Goal: Navigation & Orientation: Find specific page/section

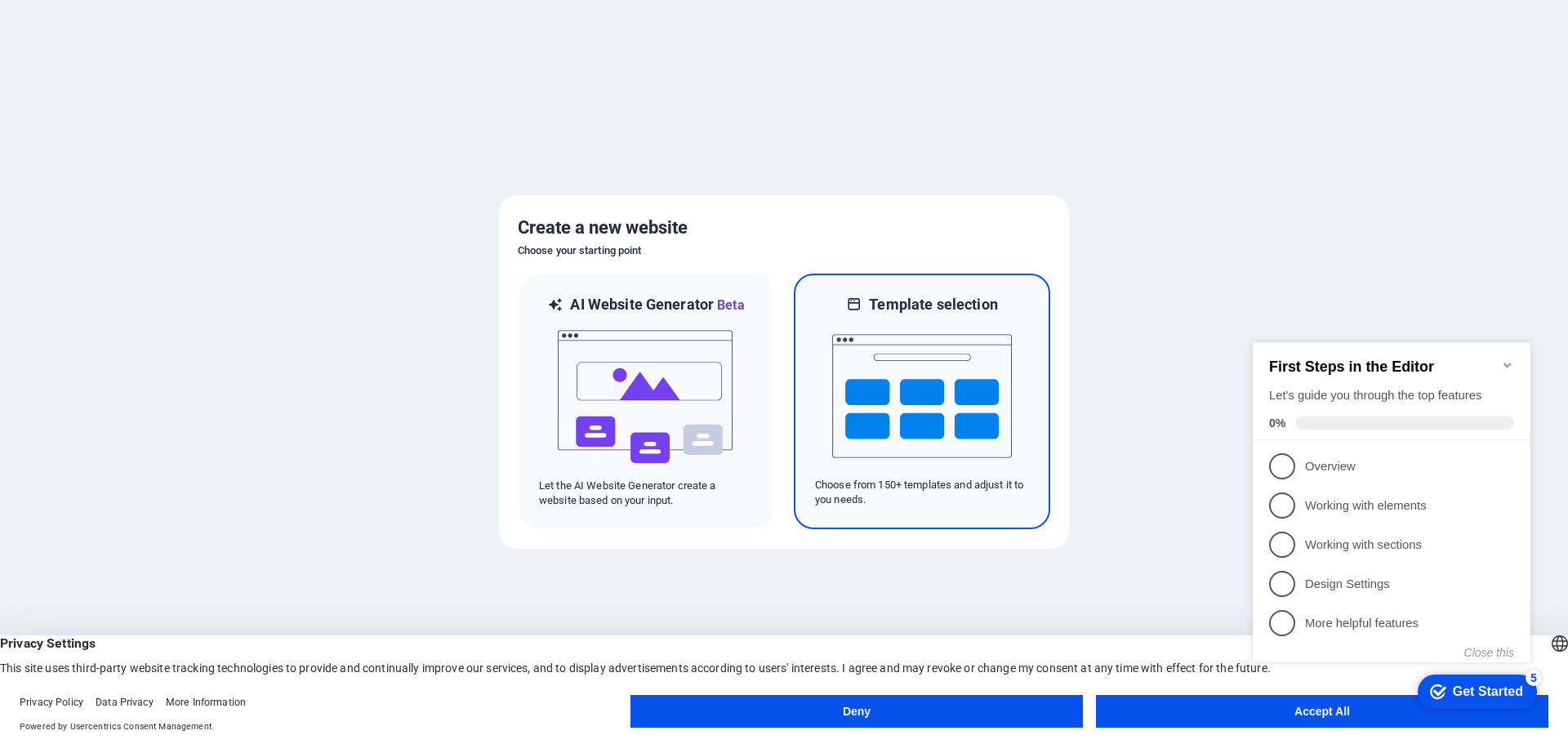
click at [854, 418] on img at bounding box center [921, 396] width 179 height 163
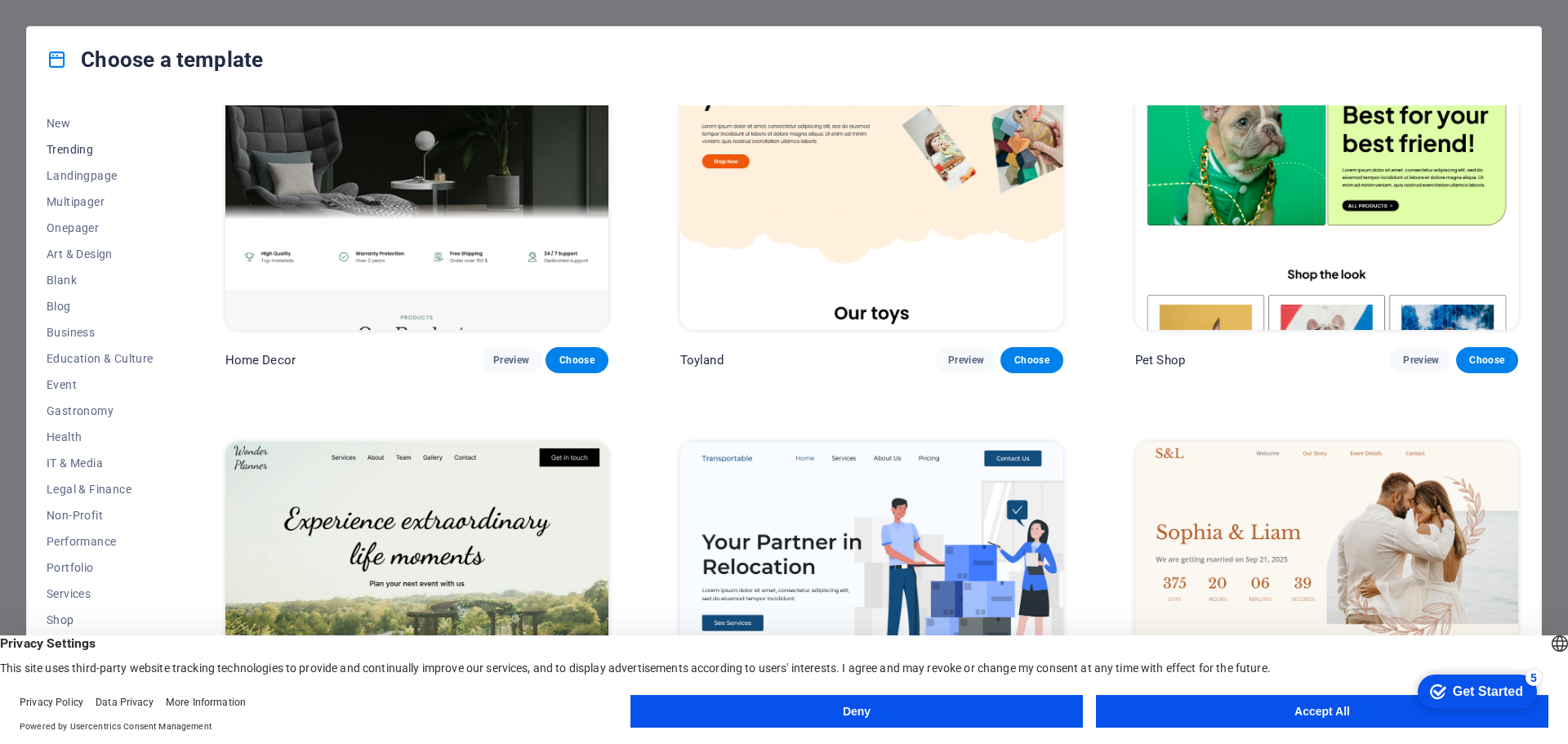
scroll to position [87, 0]
click at [77, 426] on span "IT & Media" at bounding box center [100, 422] width 107 height 13
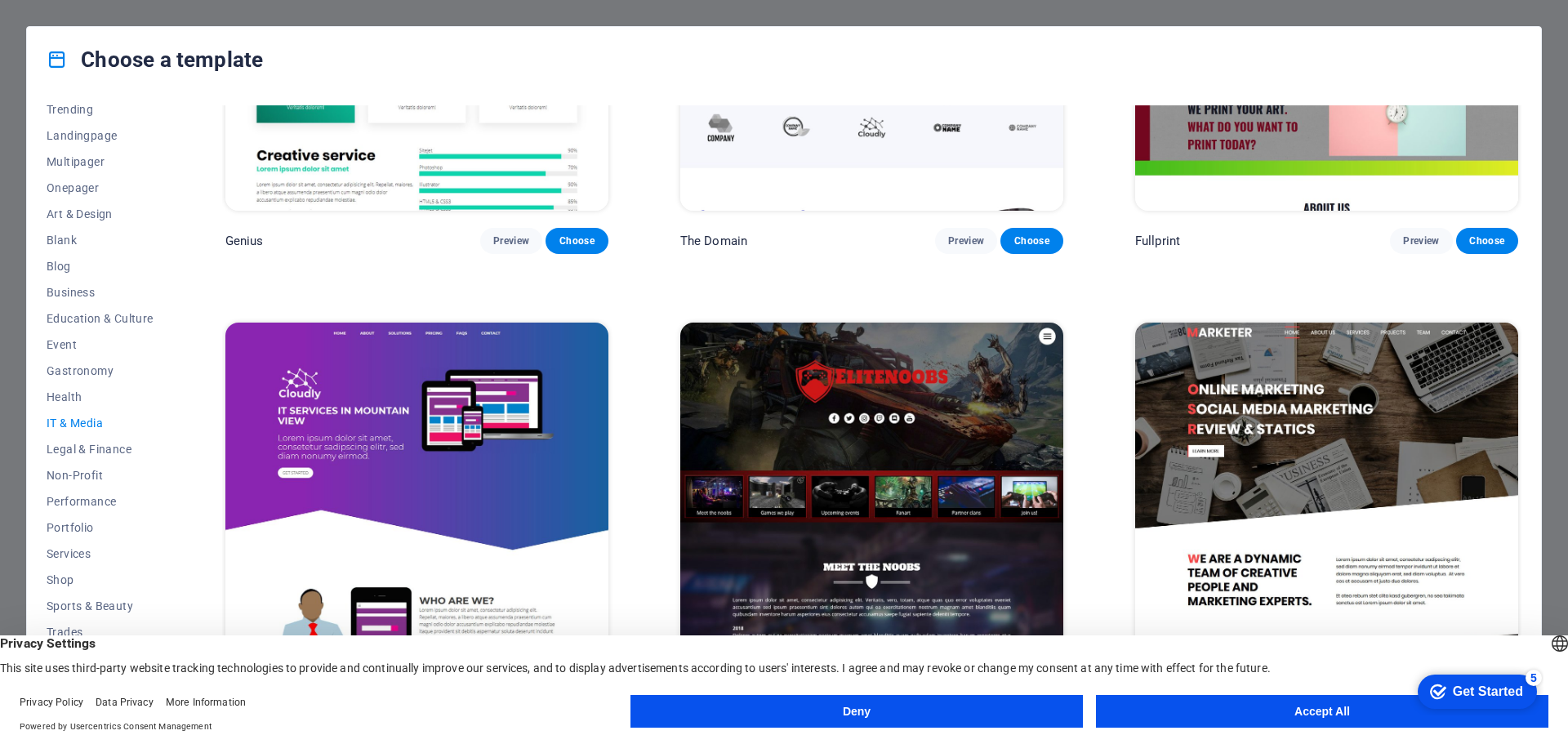
scroll to position [1195, 0]
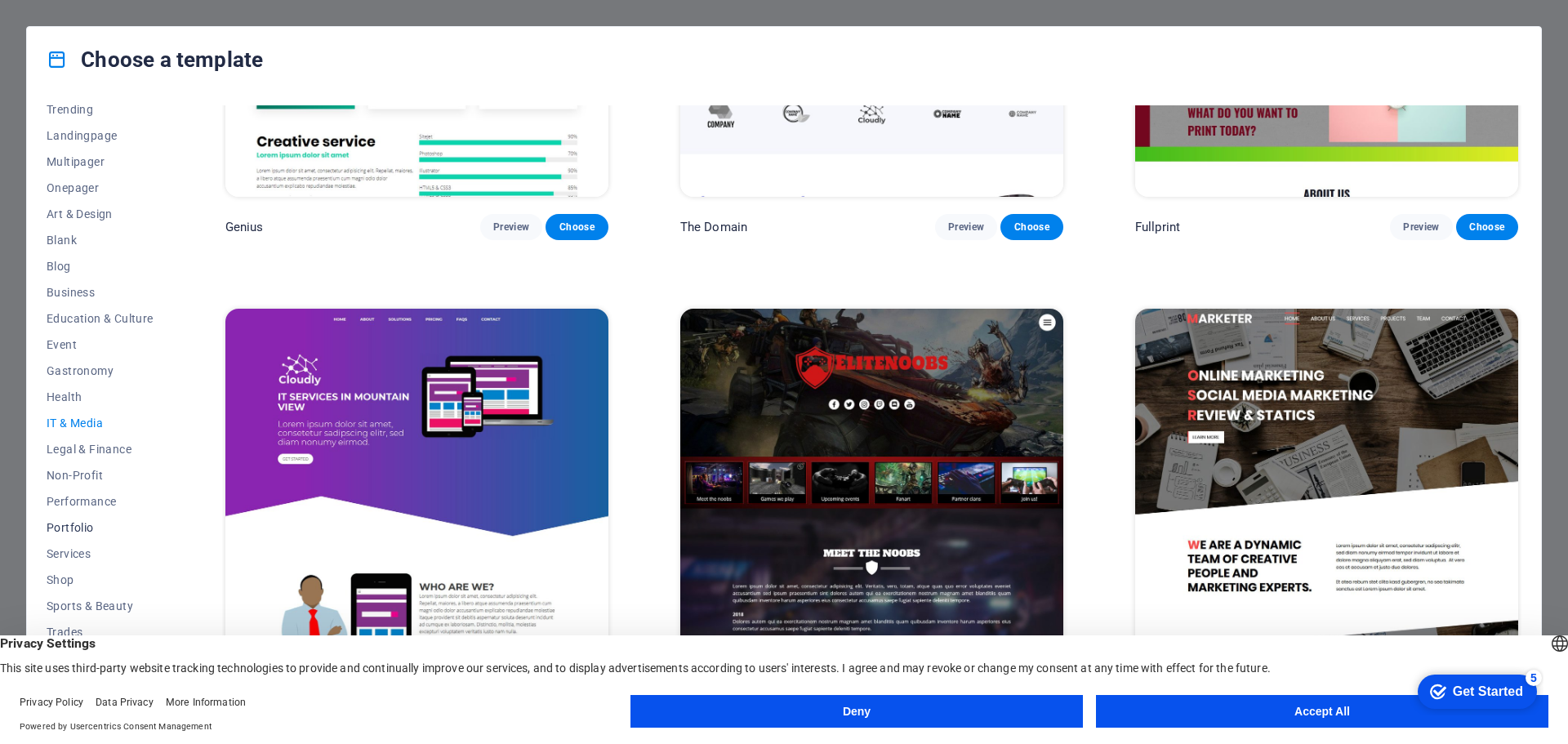
click at [80, 515] on button "Portfolio" at bounding box center [100, 528] width 107 height 26
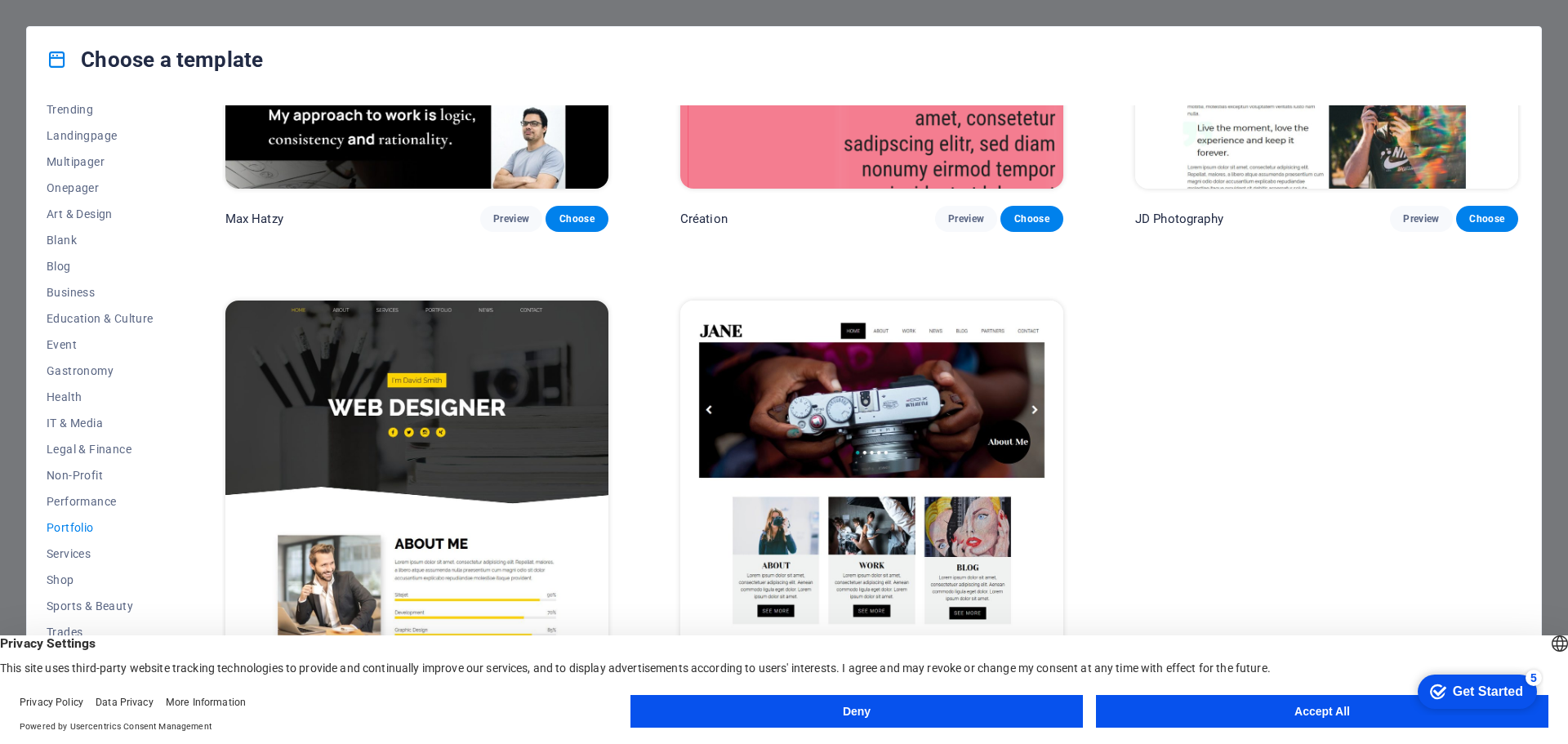
scroll to position [0, 0]
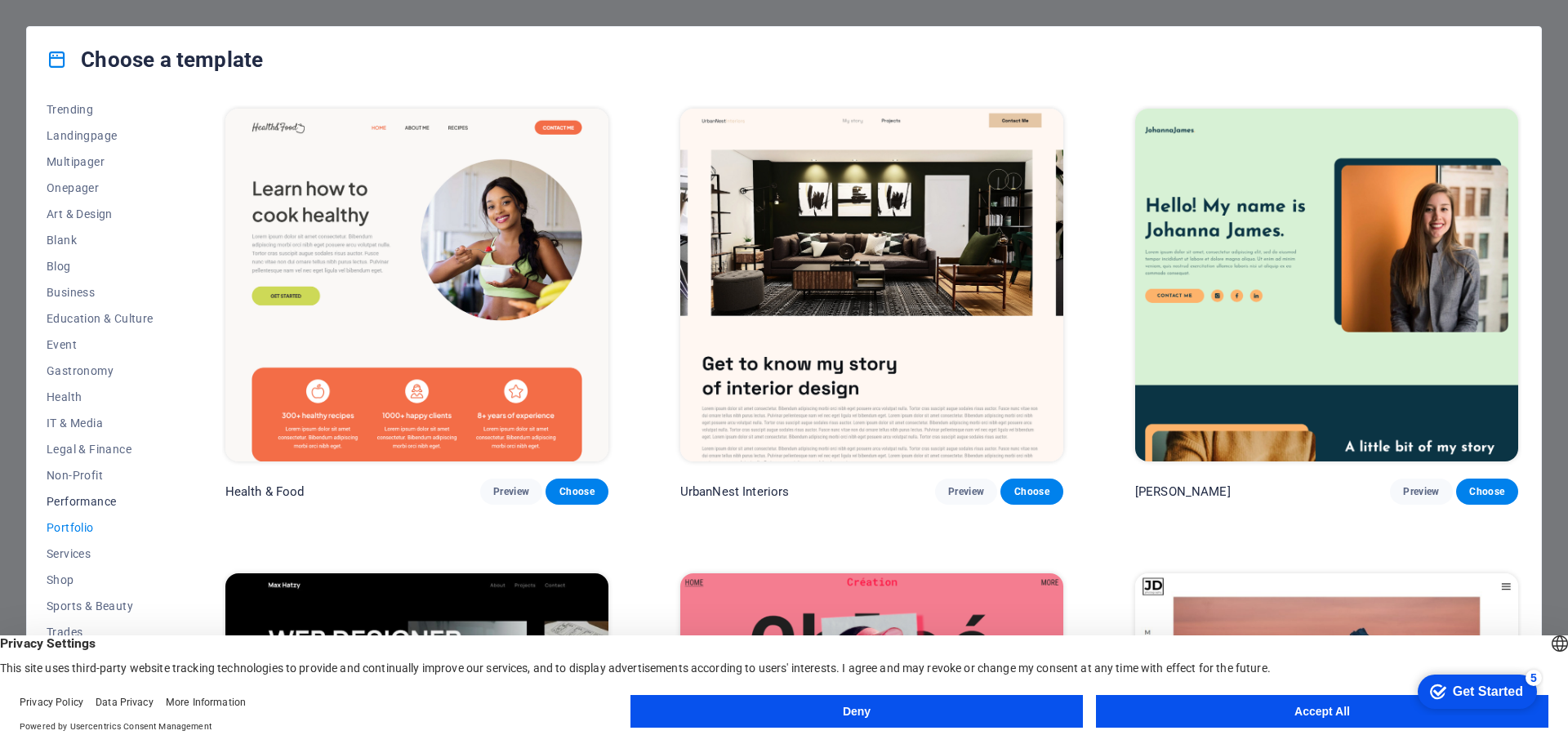
click at [77, 503] on span "Performance" at bounding box center [100, 501] width 107 height 13
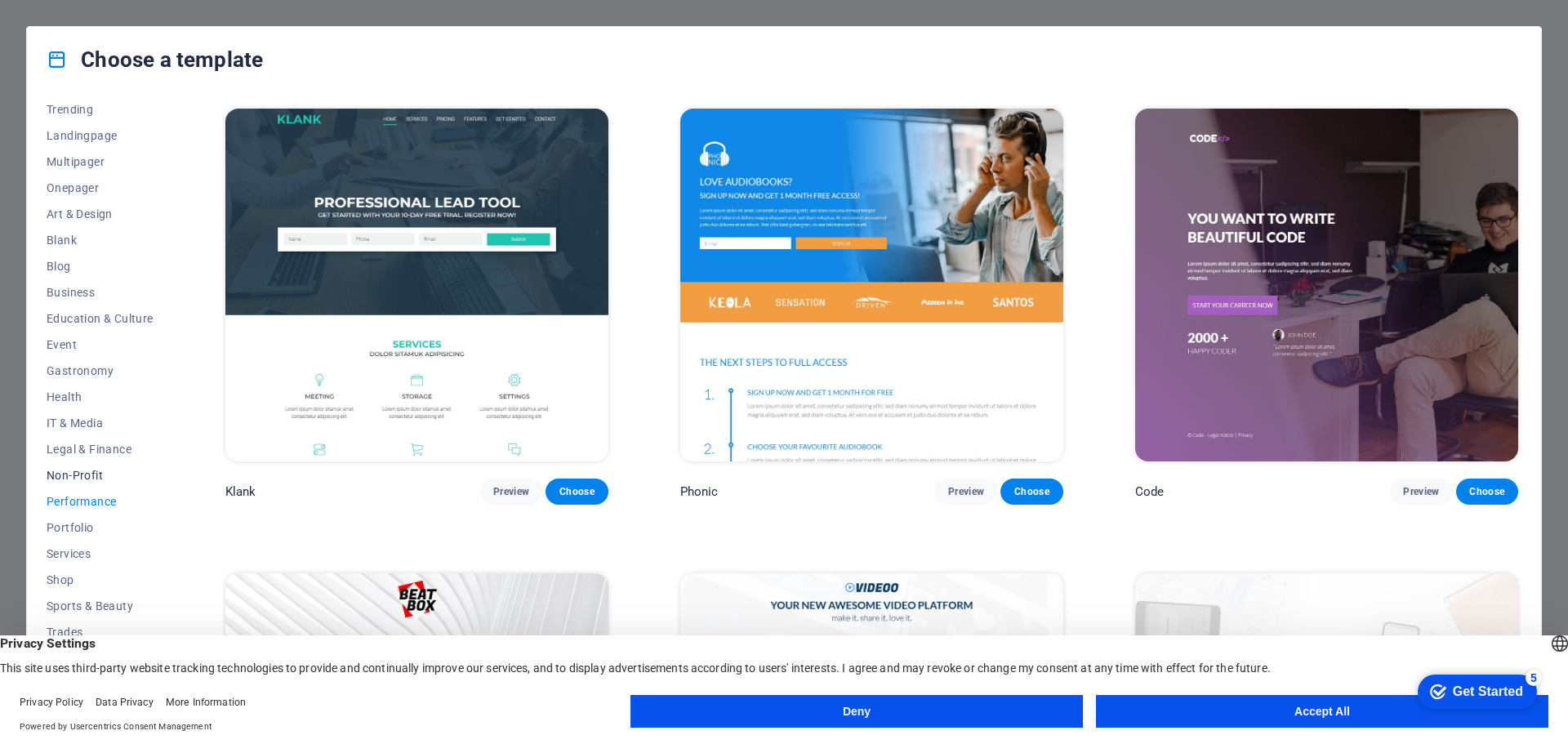
click at [91, 473] on span "Non-Profit" at bounding box center [100, 474] width 107 height 13
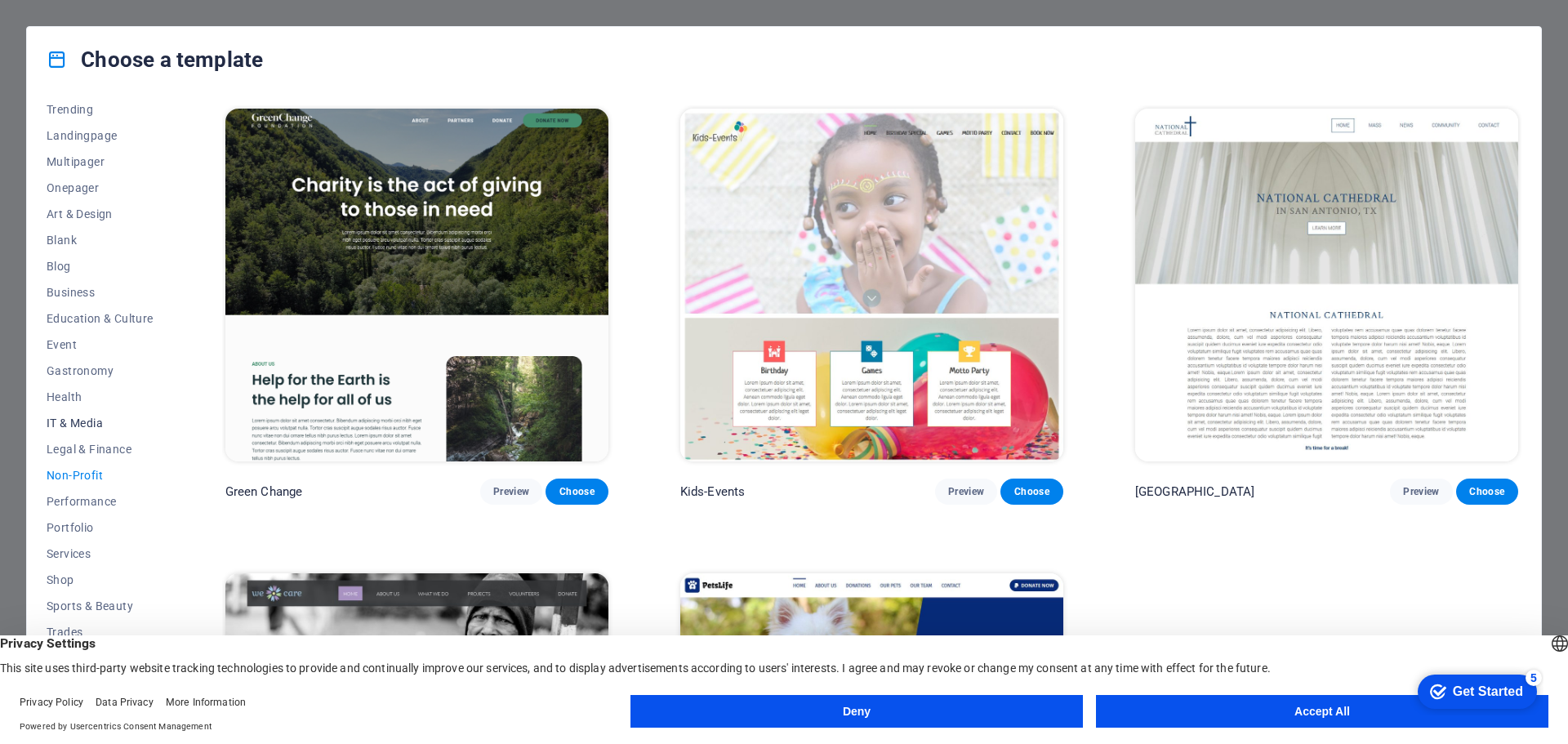
click at [82, 420] on span "IT & Media" at bounding box center [100, 422] width 107 height 13
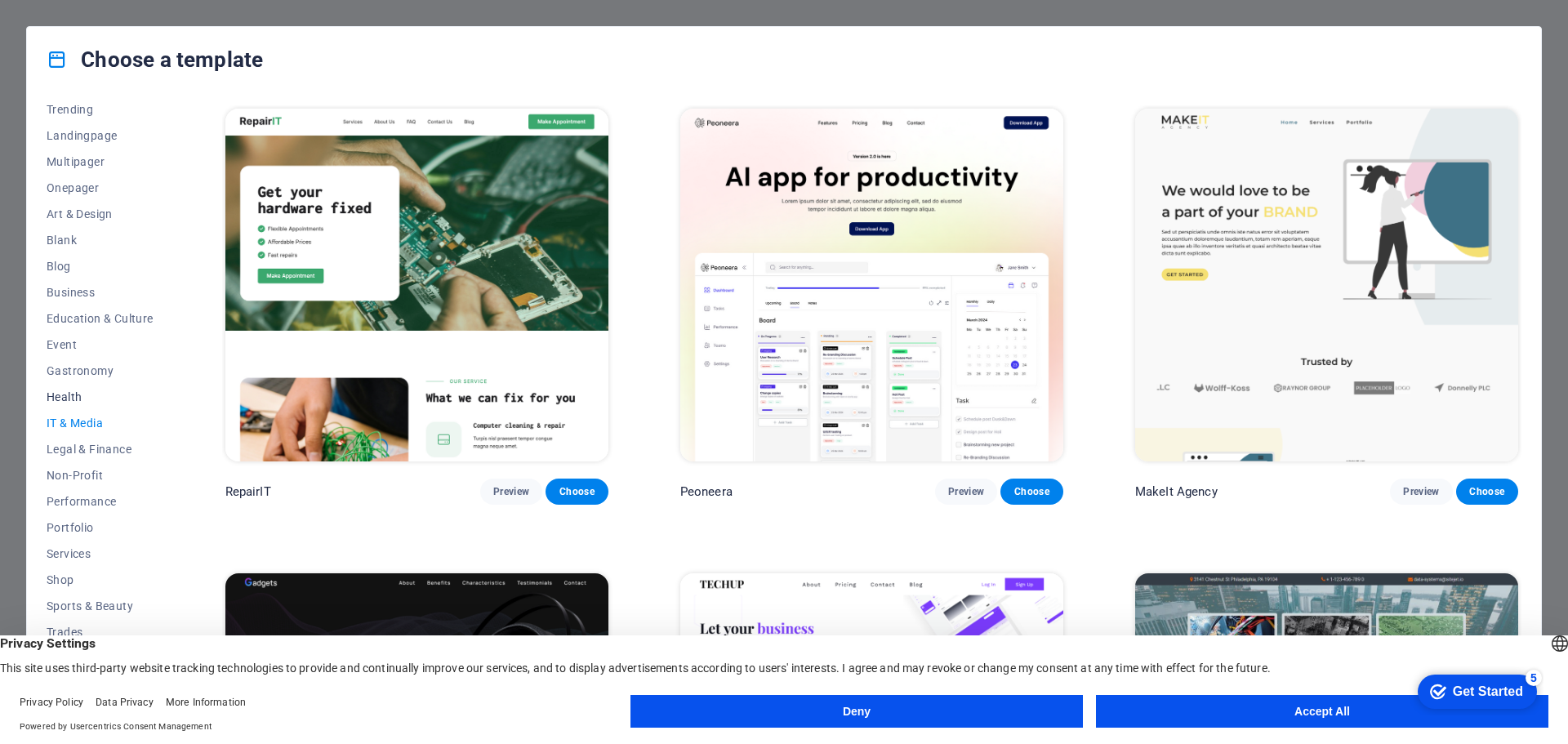
scroll to position [6, 0]
click at [1293, 706] on button "Accept All" at bounding box center [1322, 712] width 453 height 33
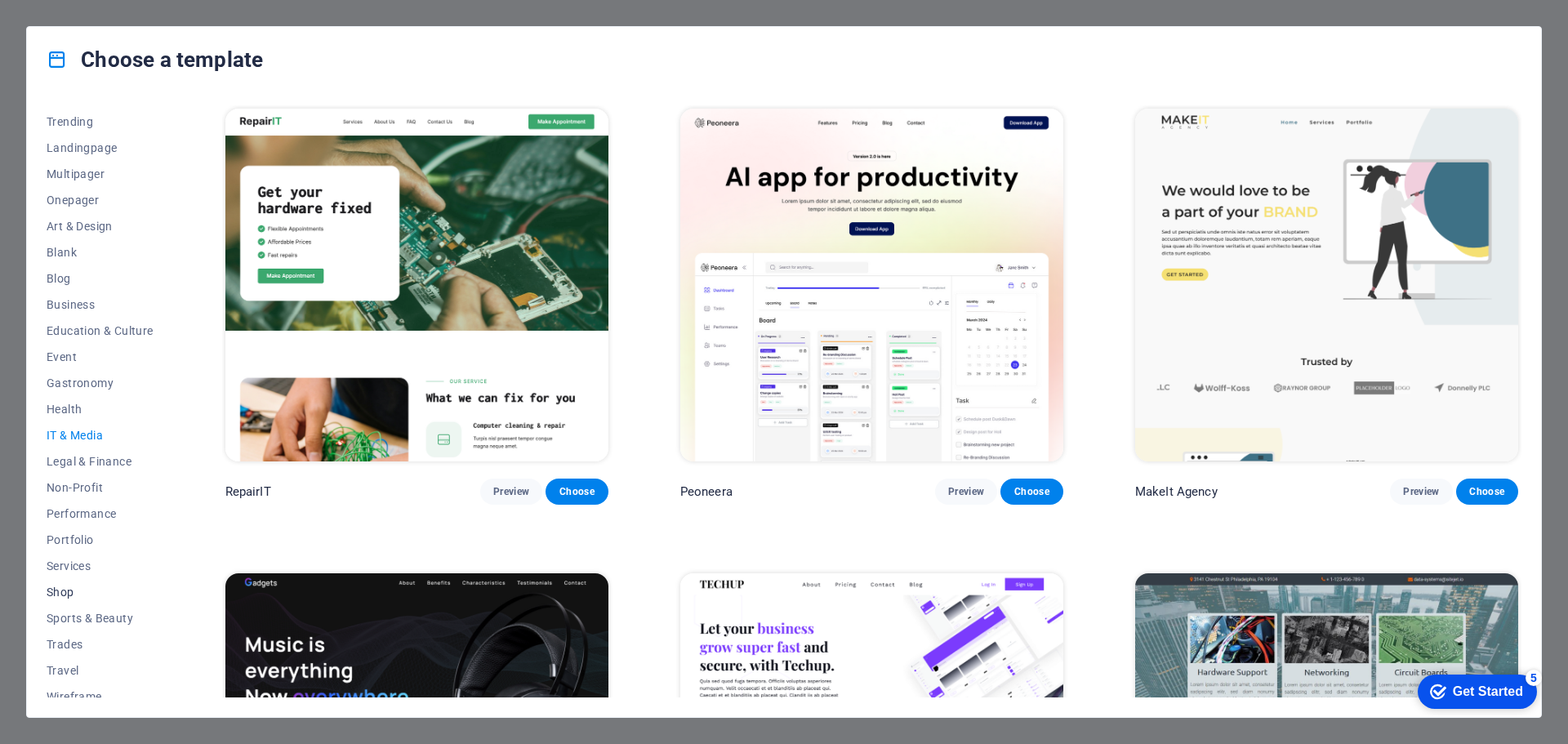
scroll to position [87, 0]
click at [66, 574] on span "Shop" at bounding box center [100, 579] width 107 height 13
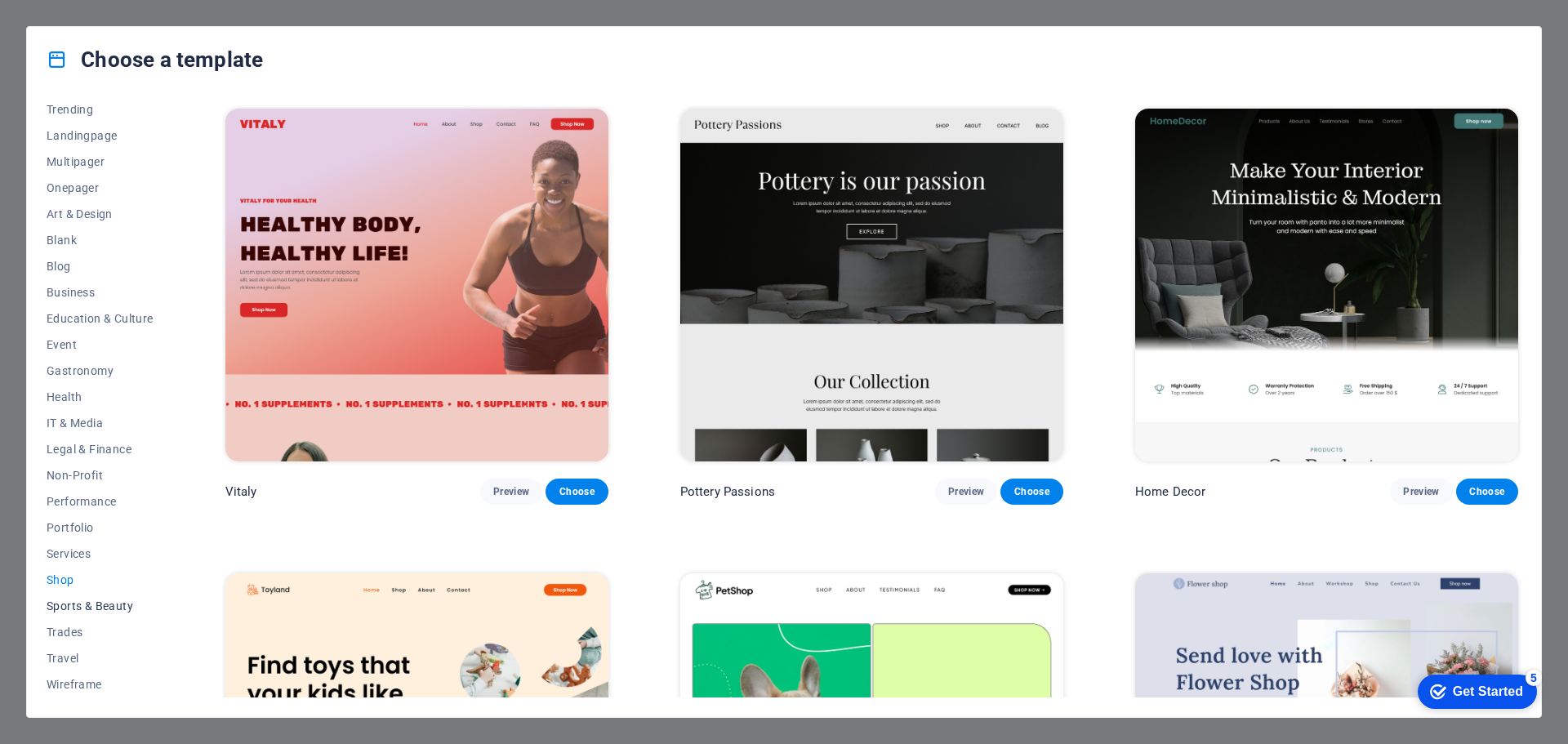
click at [75, 605] on span "Sports & Beauty" at bounding box center [100, 605] width 107 height 13
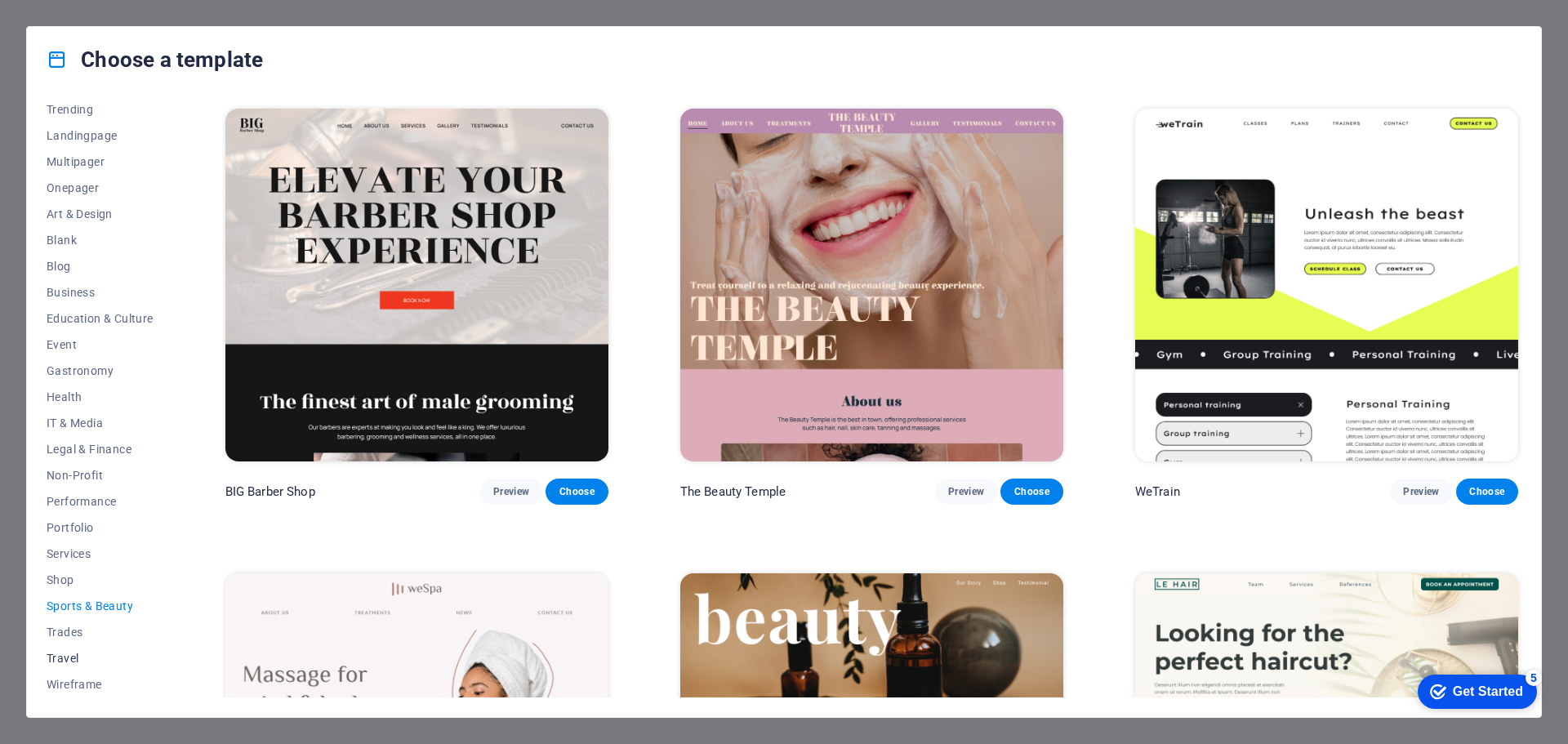
click at [71, 650] on button "Travel" at bounding box center [100, 658] width 107 height 26
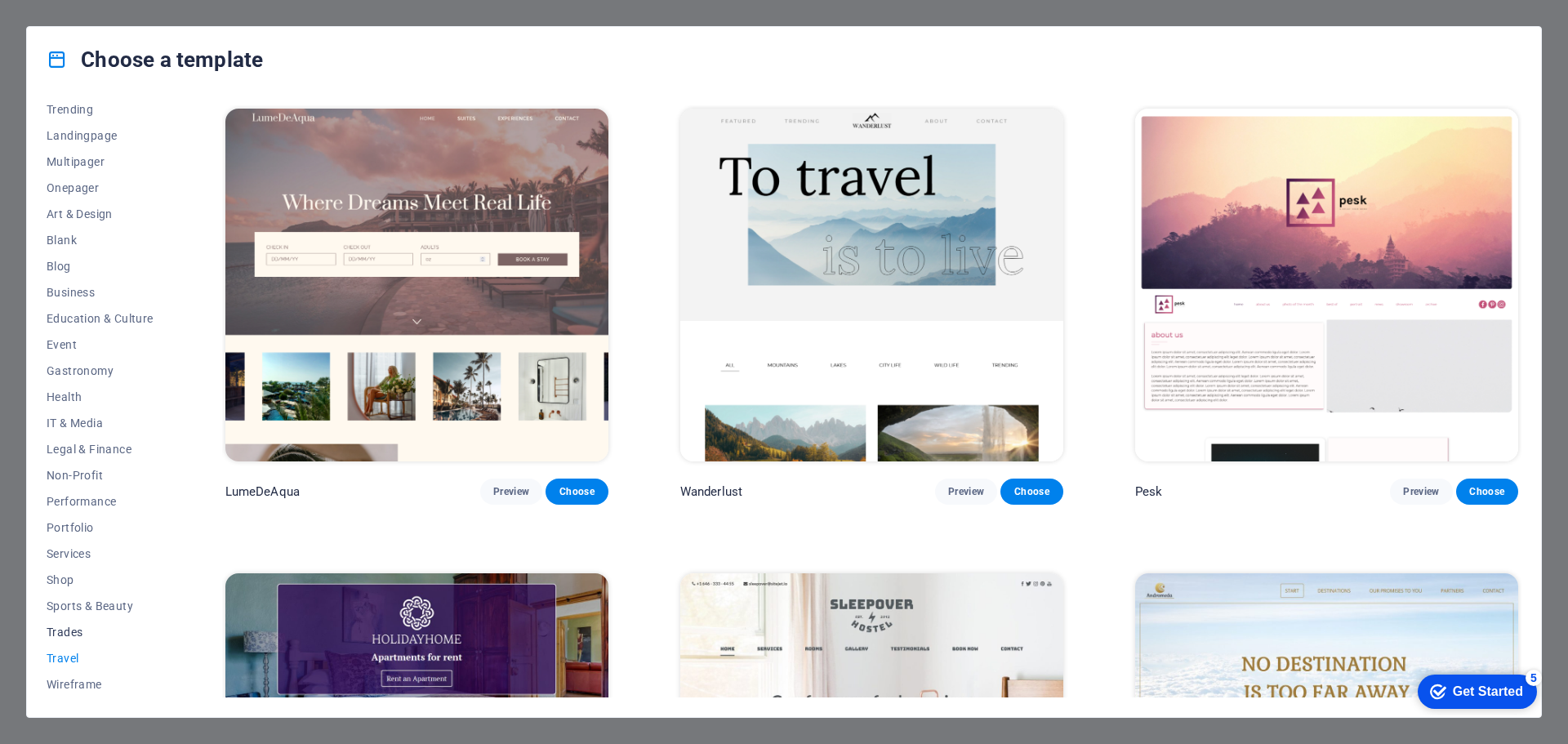
click at [70, 634] on span "Trades" at bounding box center [100, 631] width 107 height 13
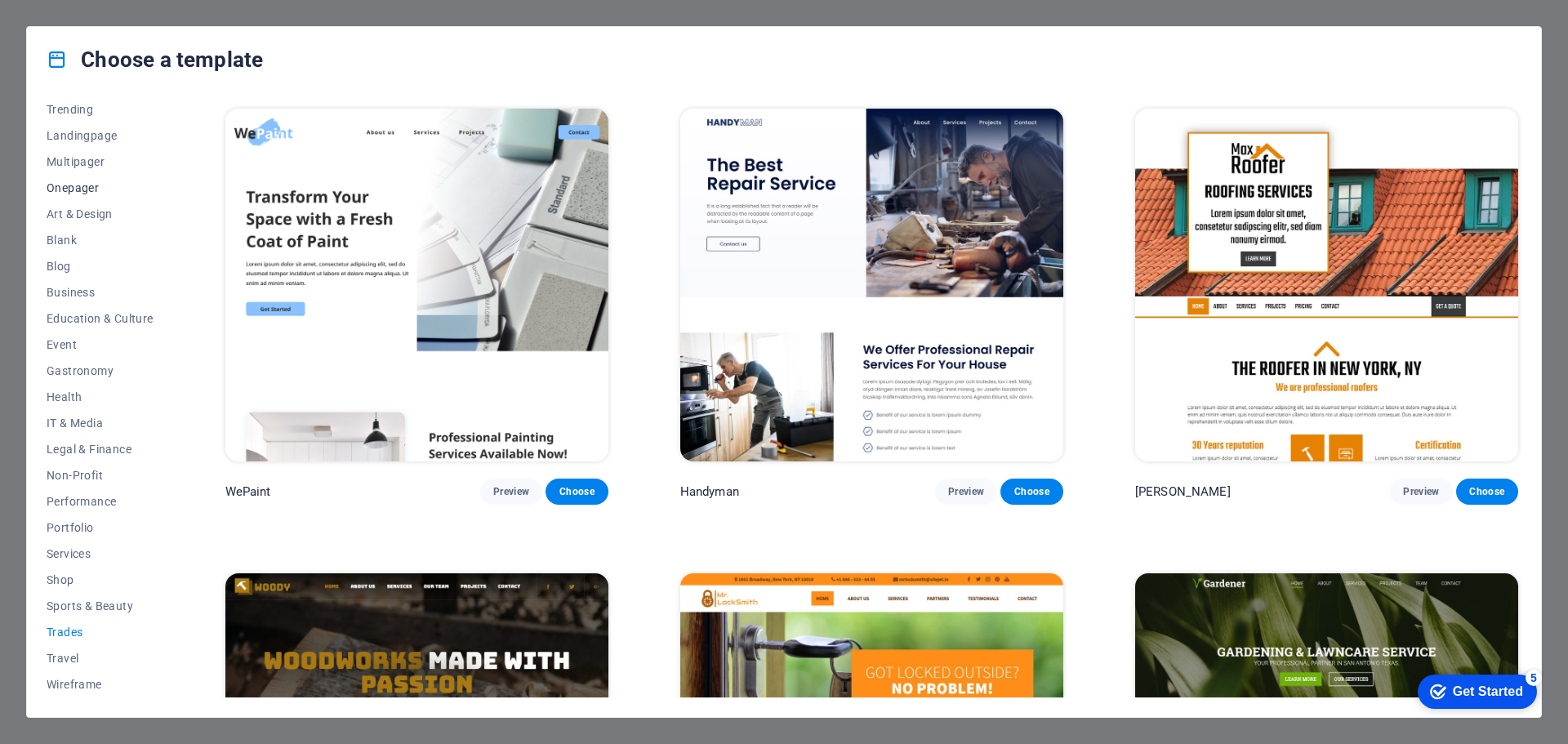
click at [90, 187] on span "Onepager" at bounding box center [100, 187] width 107 height 13
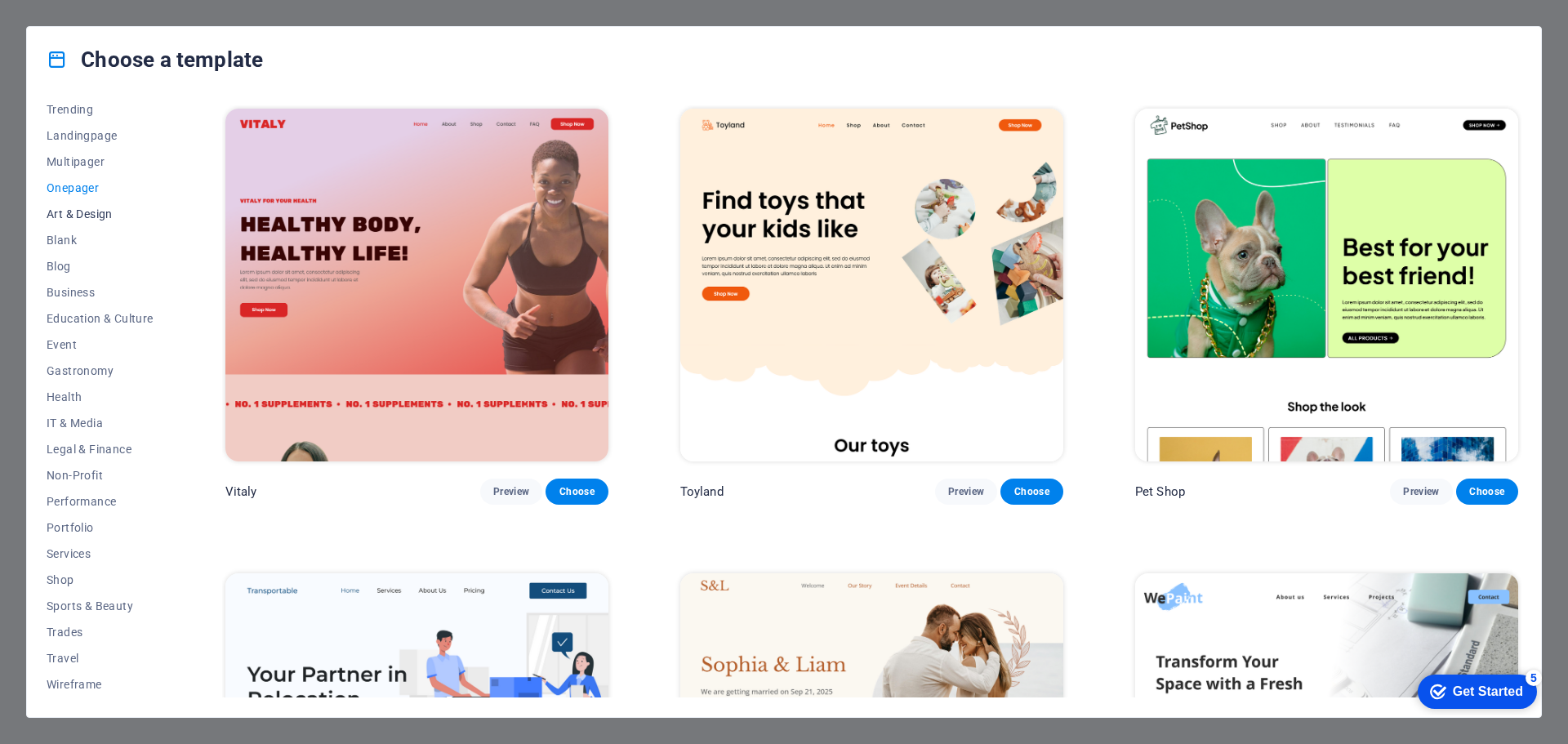
click at [96, 214] on span "Art & Design" at bounding box center [100, 213] width 107 height 13
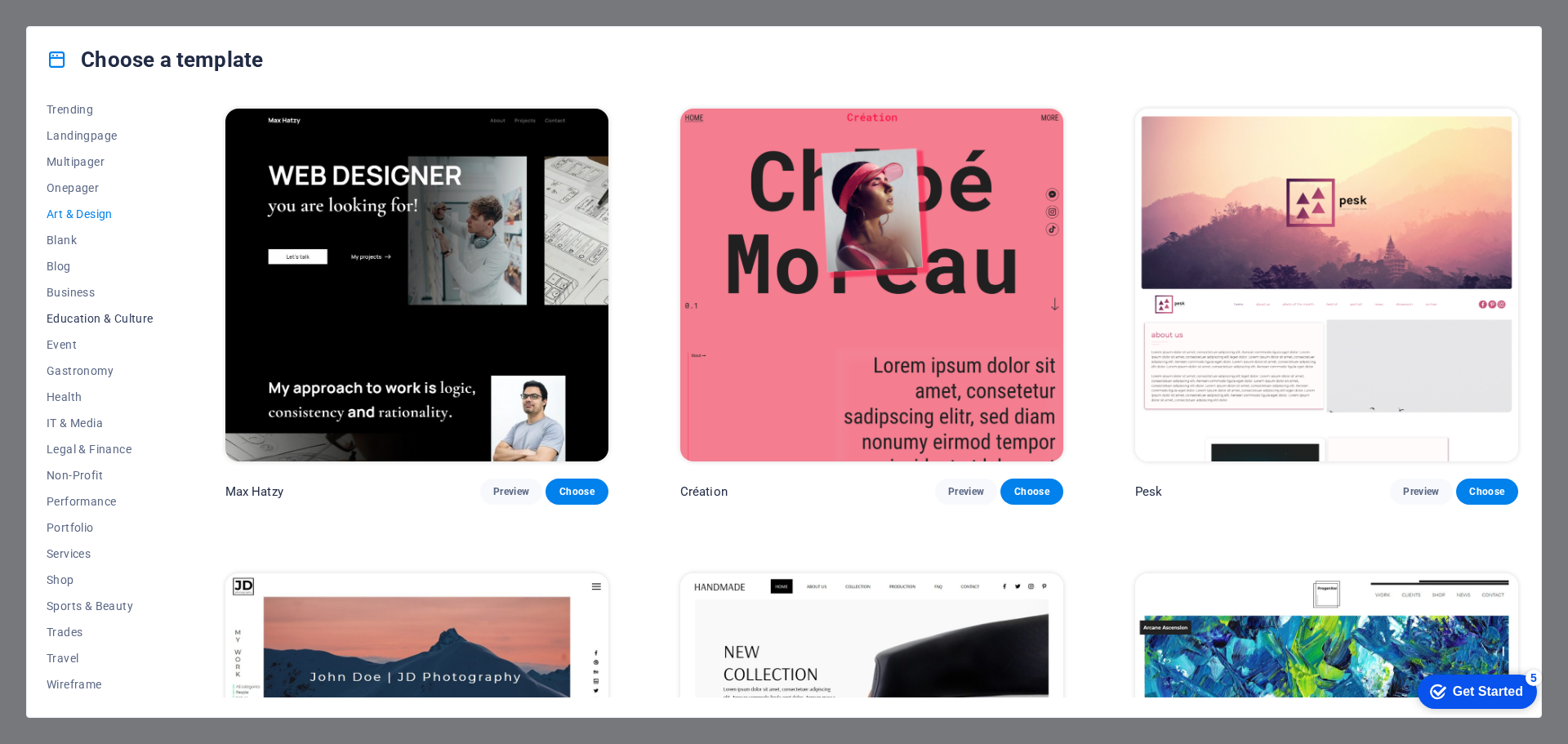
click at [109, 320] on span "Education & Culture" at bounding box center [100, 318] width 107 height 13
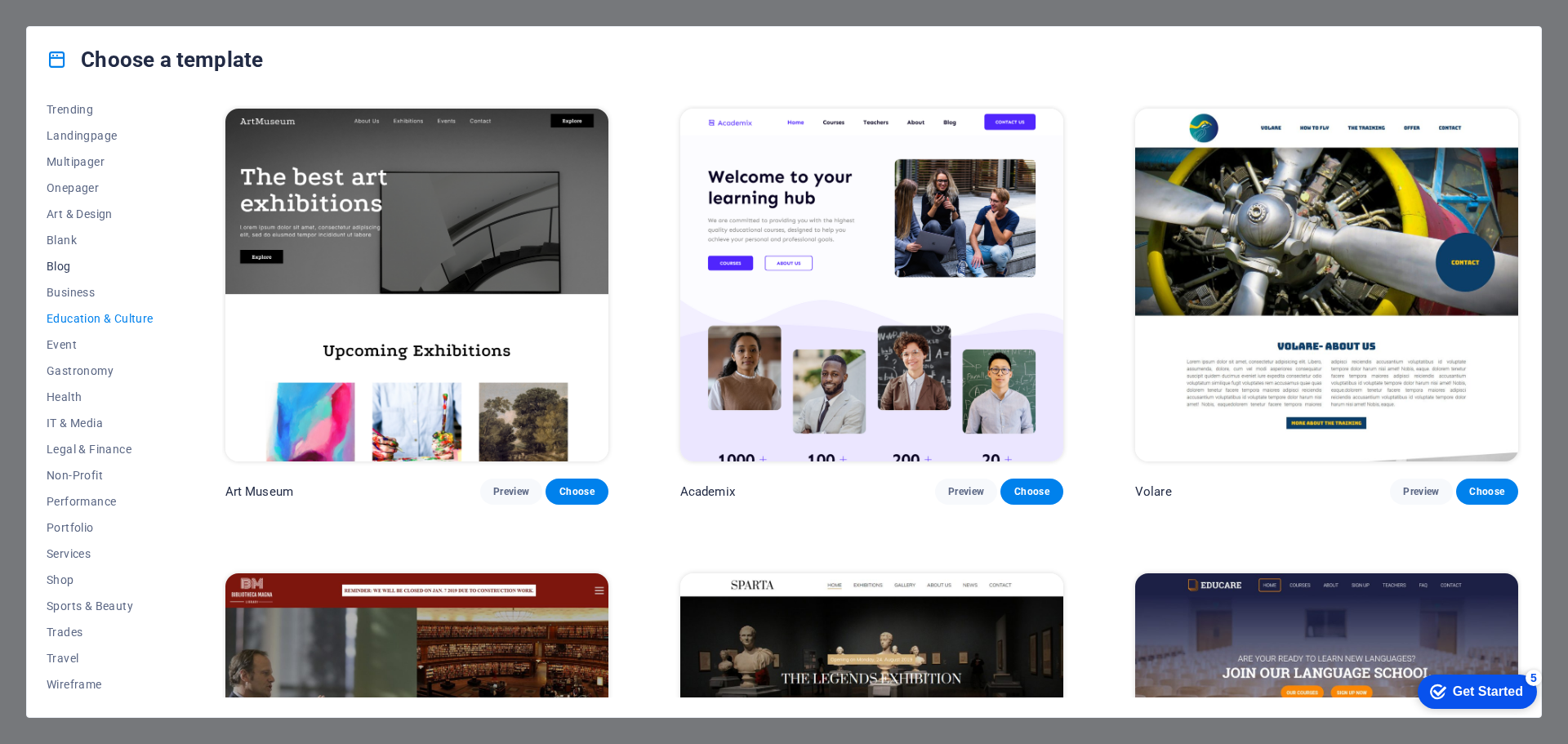
click at [64, 263] on span "Blog" at bounding box center [100, 266] width 107 height 13
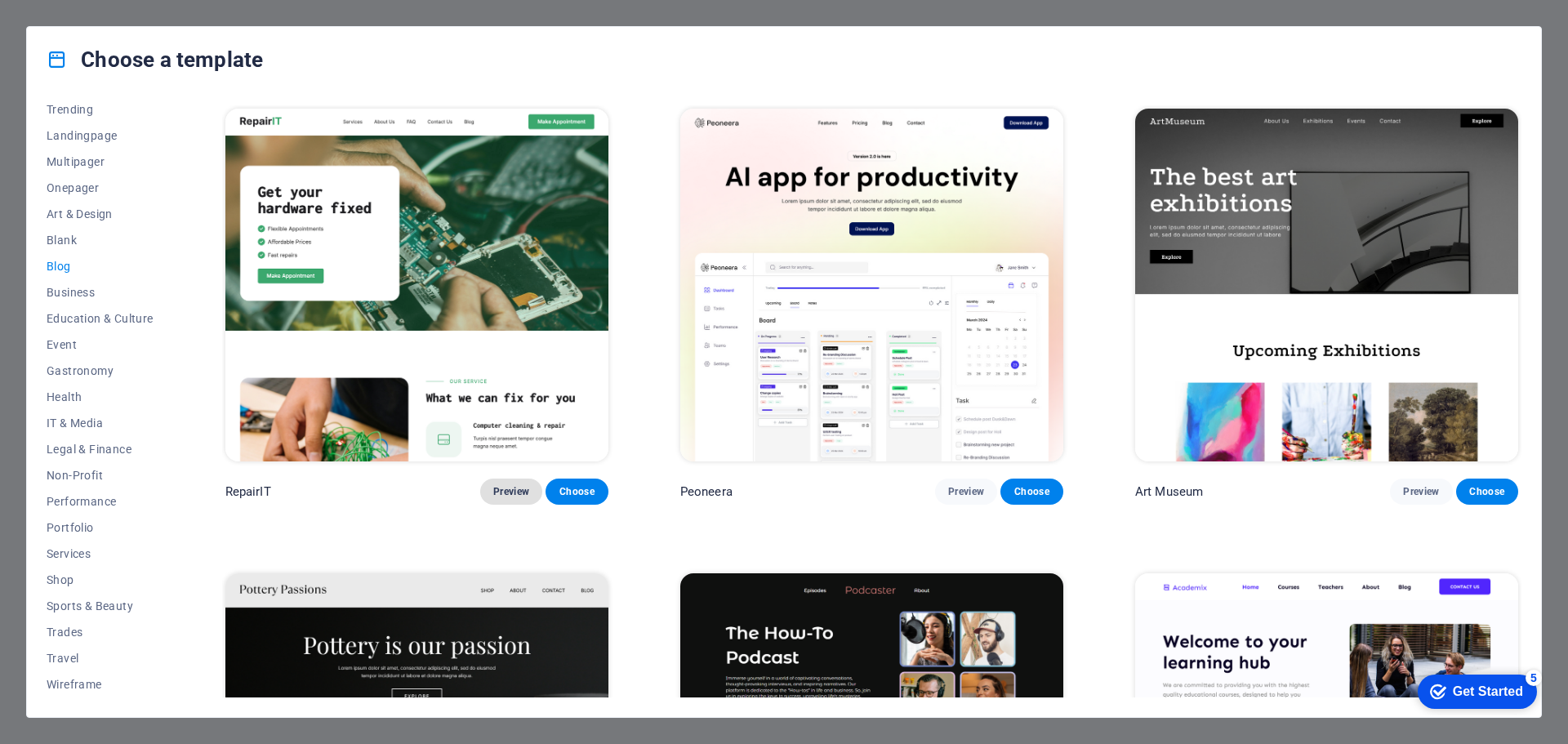
click at [516, 485] on span "Preview" at bounding box center [511, 491] width 36 height 13
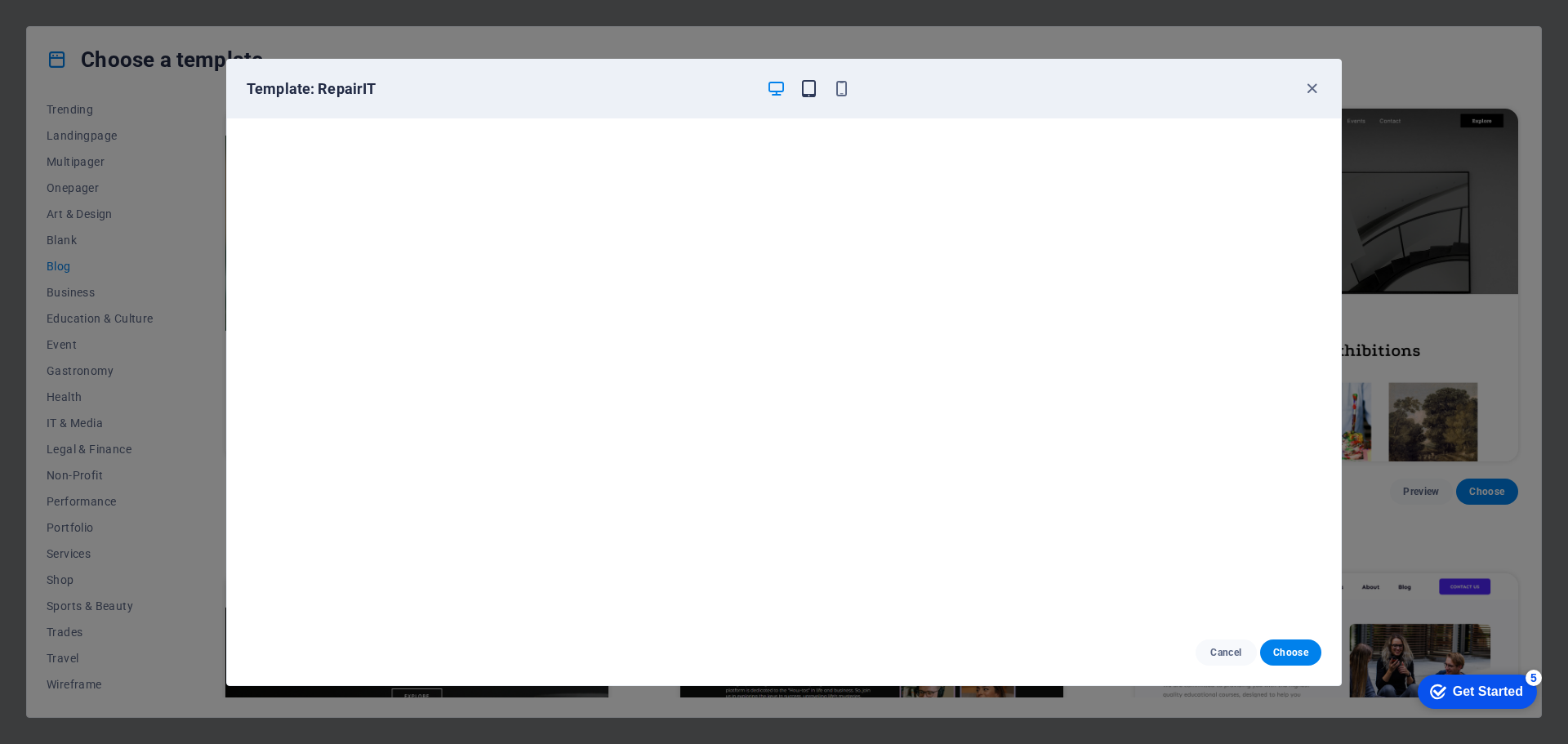
click at [799, 90] on icon "button" at bounding box center [808, 88] width 18 height 18
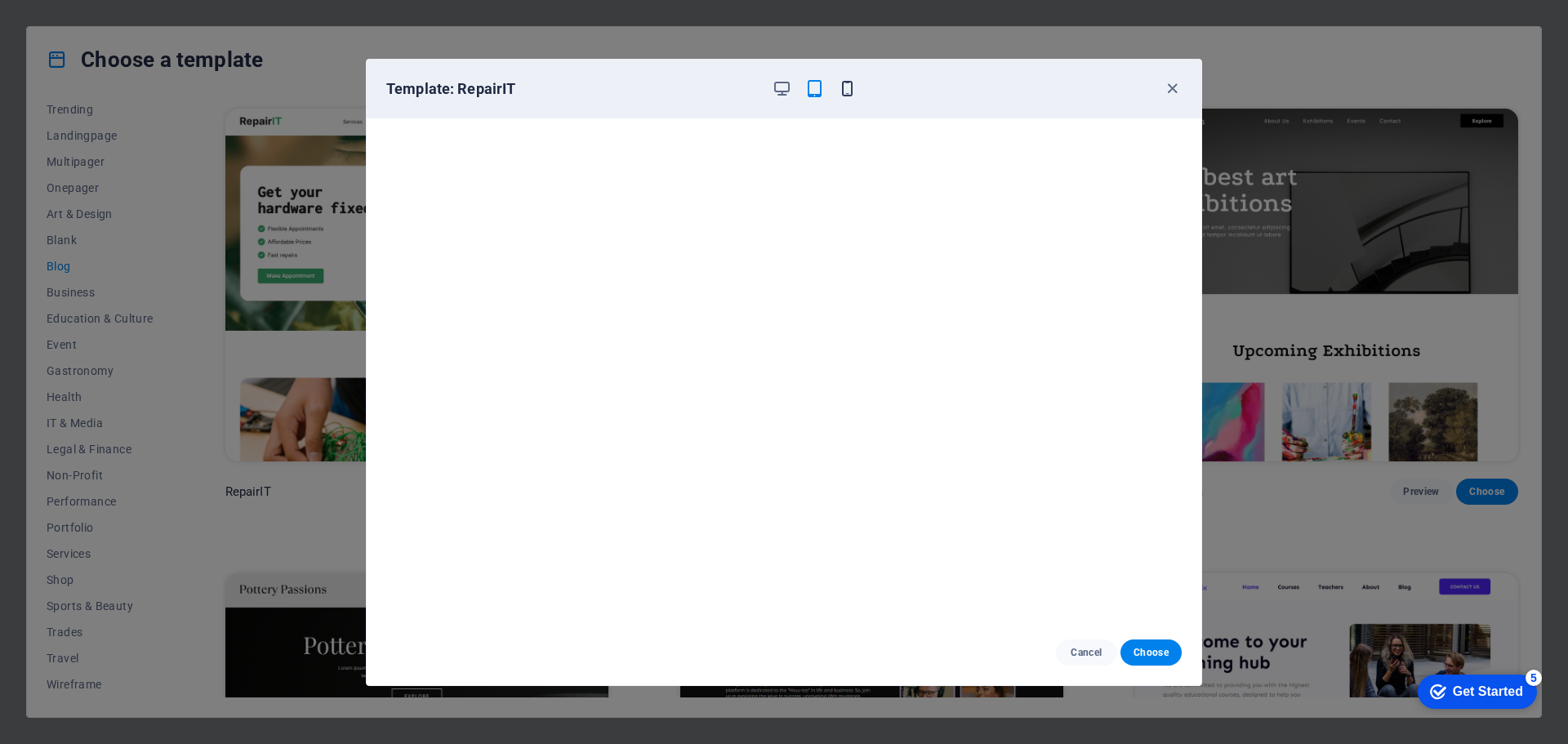
click at [849, 82] on icon "button" at bounding box center [847, 88] width 18 height 18
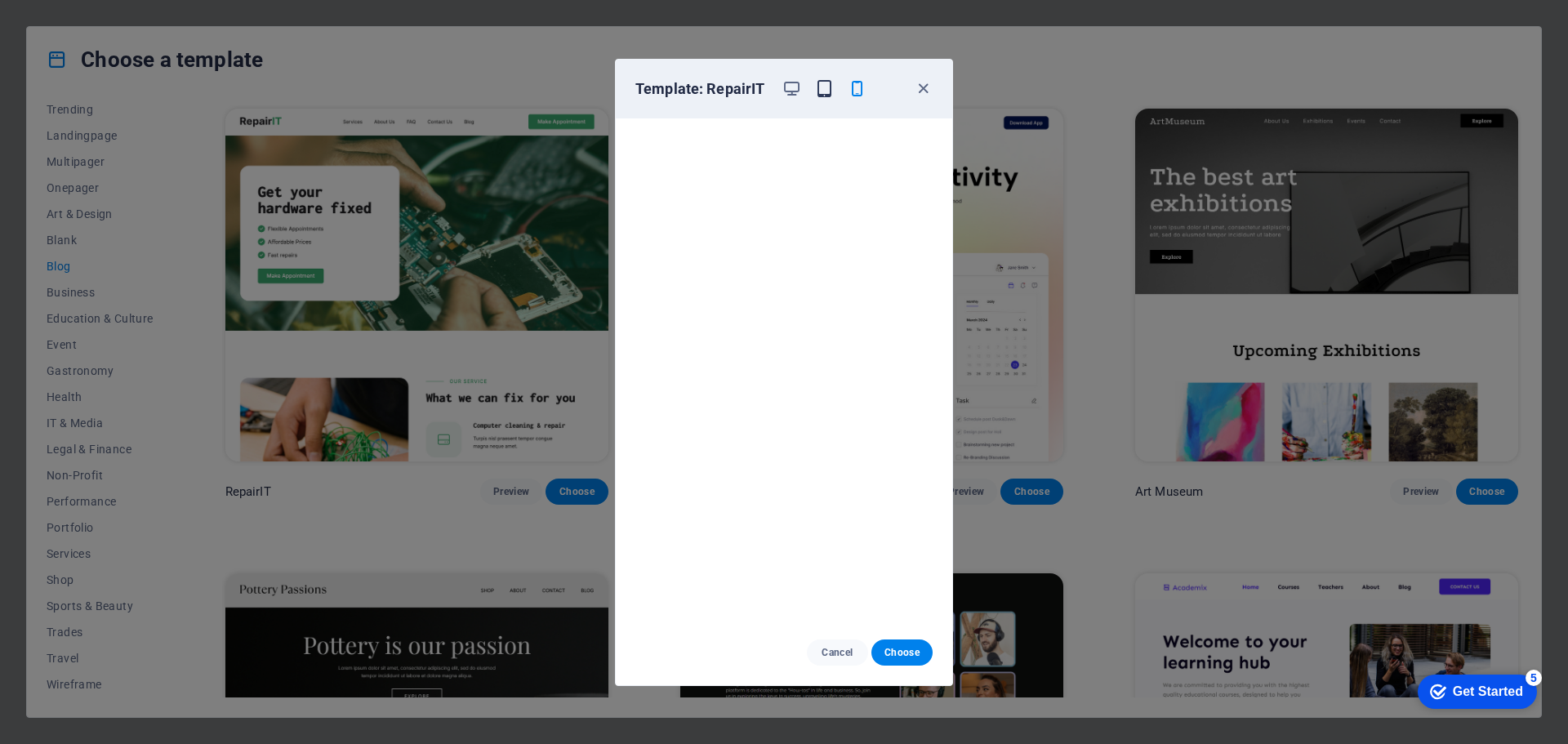
click at [827, 93] on icon "button" at bounding box center [823, 88] width 18 height 18
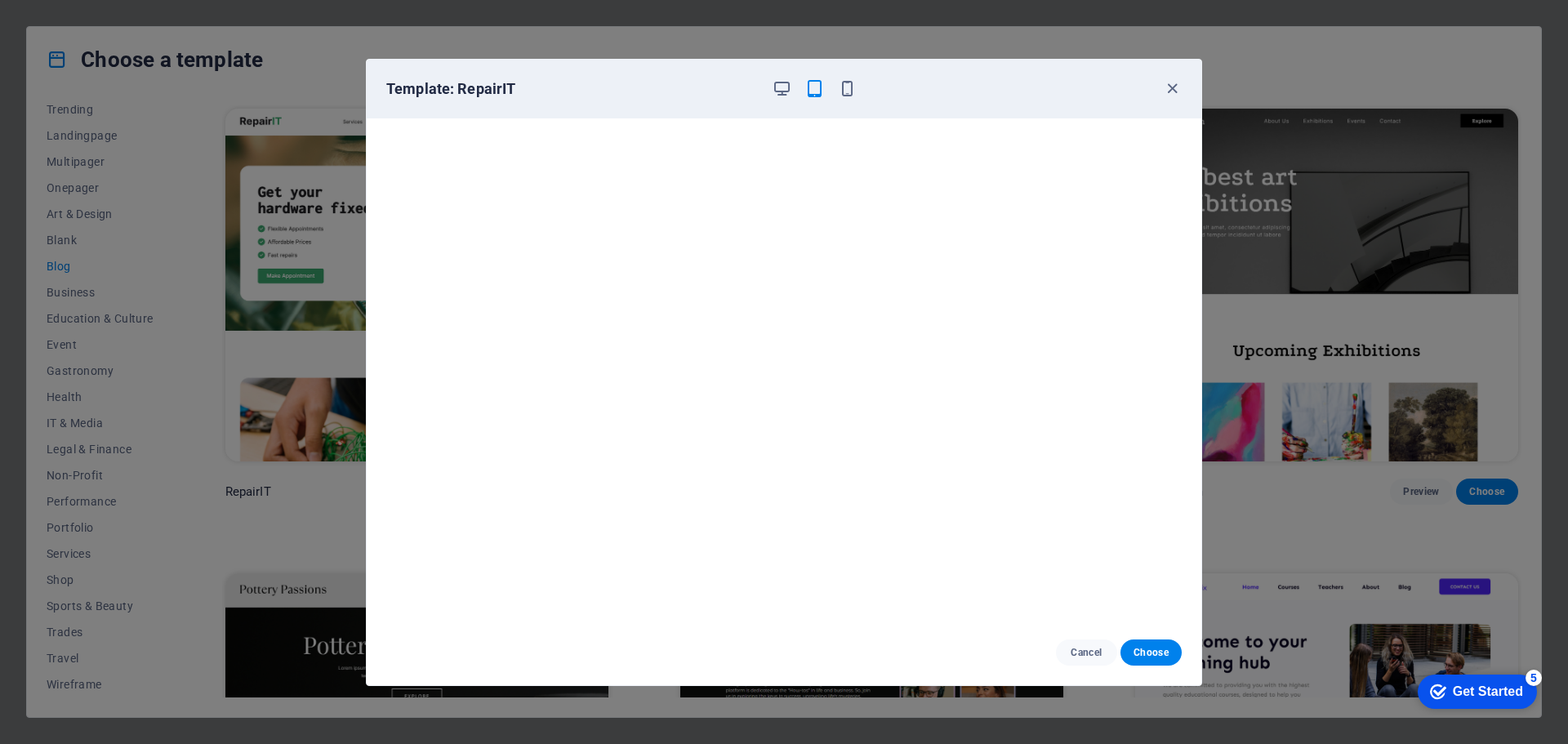
scroll to position [4, 0]
click at [1171, 88] on icon "button" at bounding box center [1171, 88] width 18 height 18
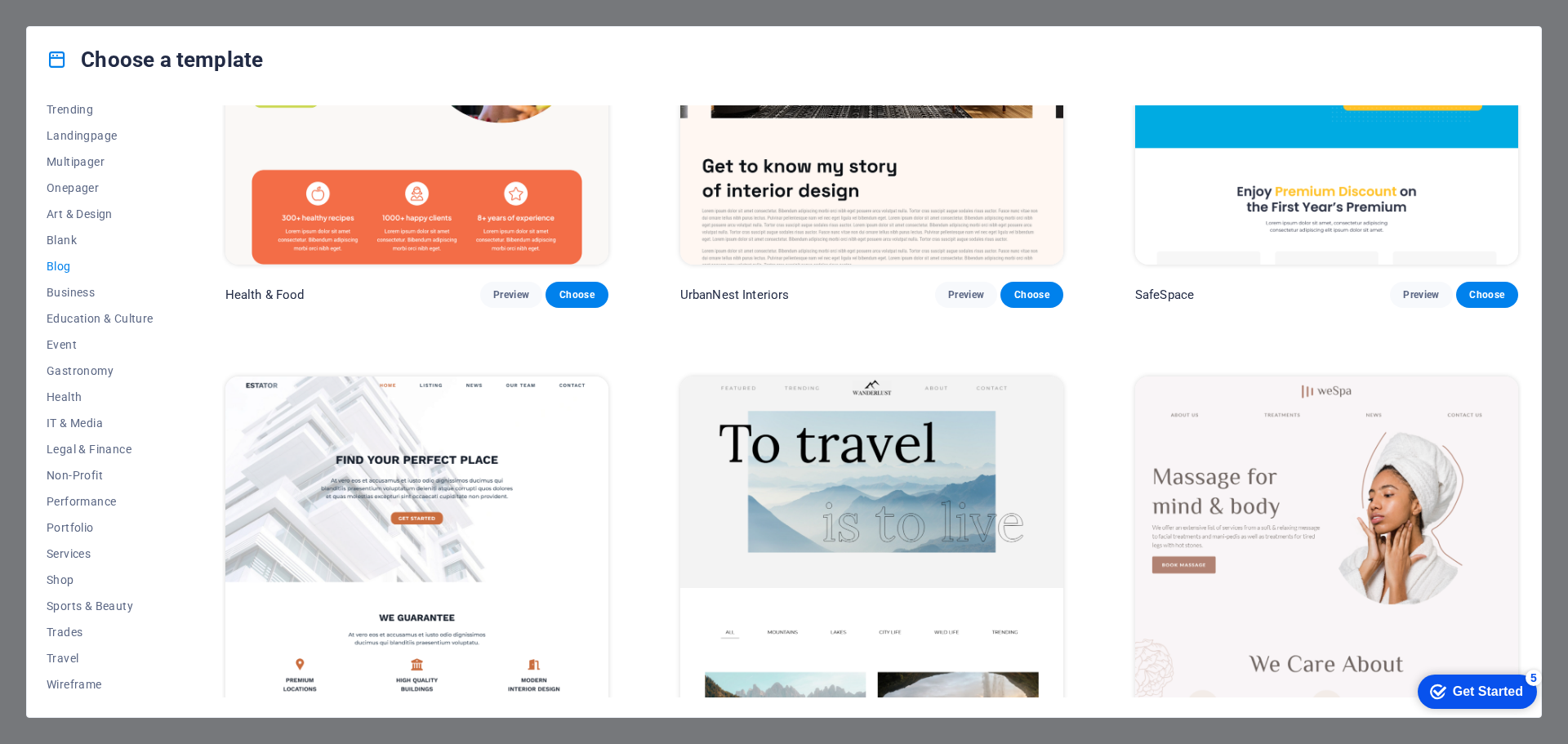
scroll to position [1144, 0]
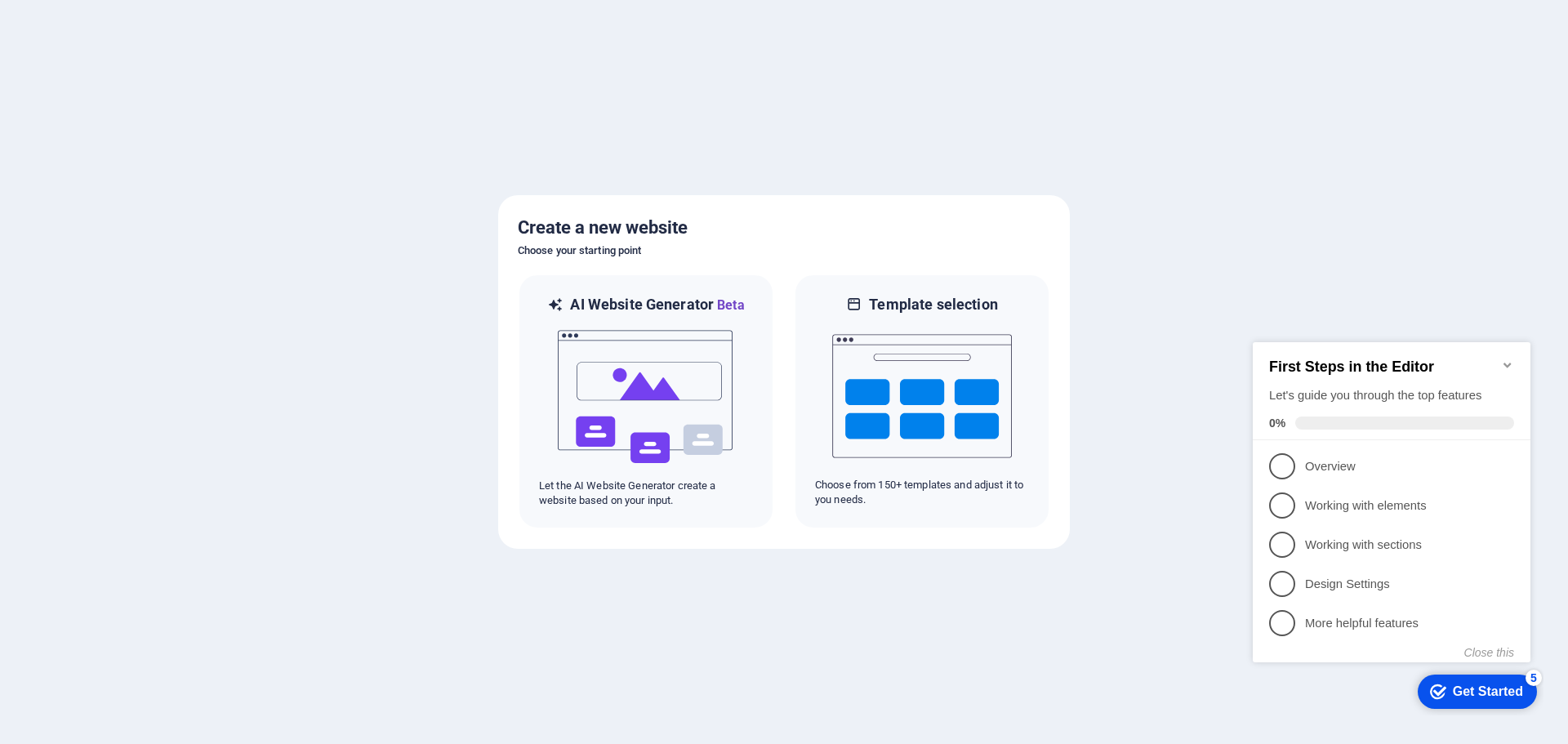
click at [1507, 359] on icon "Minimize checklist" at bounding box center [1507, 365] width 13 height 13
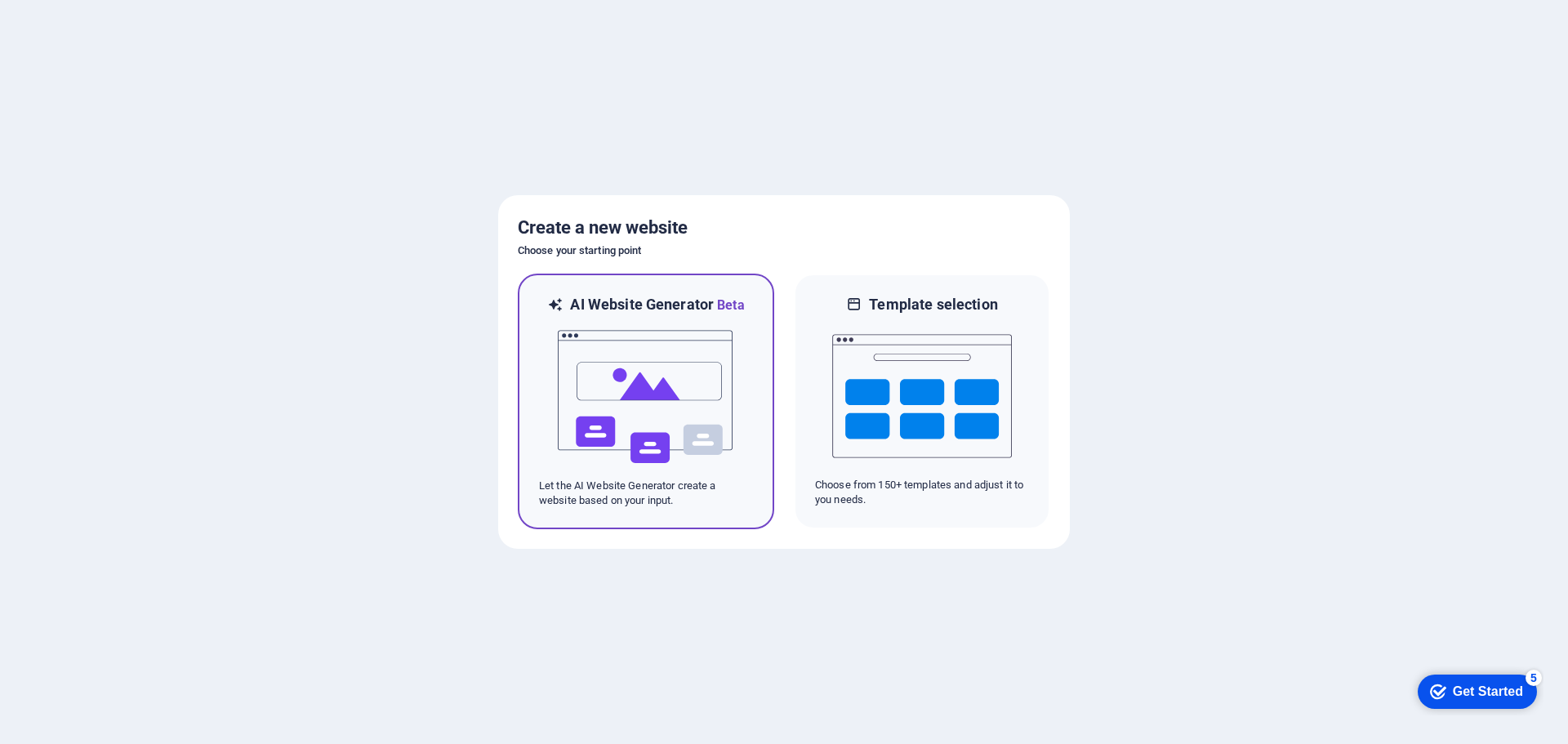
click at [701, 414] on img at bounding box center [646, 397] width 179 height 163
